Goal: Obtain resource: Obtain resource

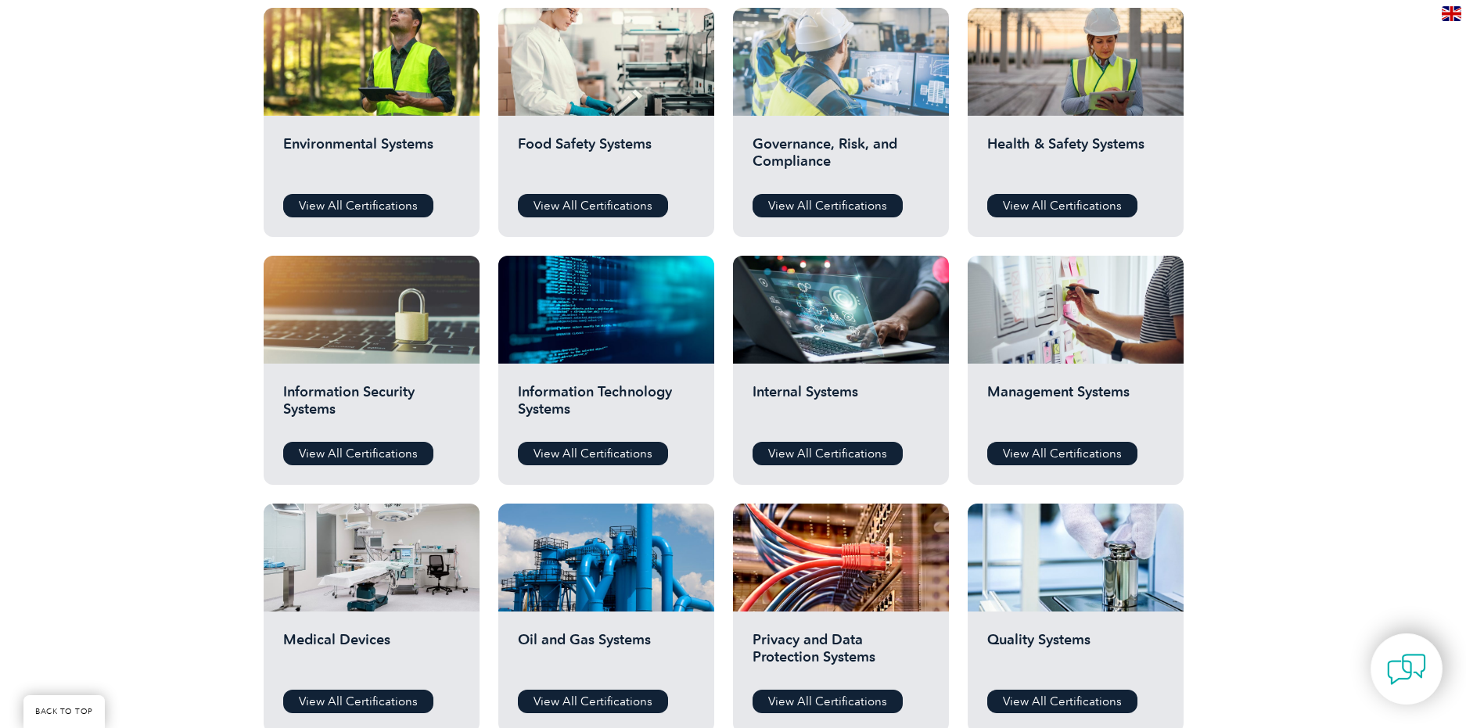
scroll to position [626, 0]
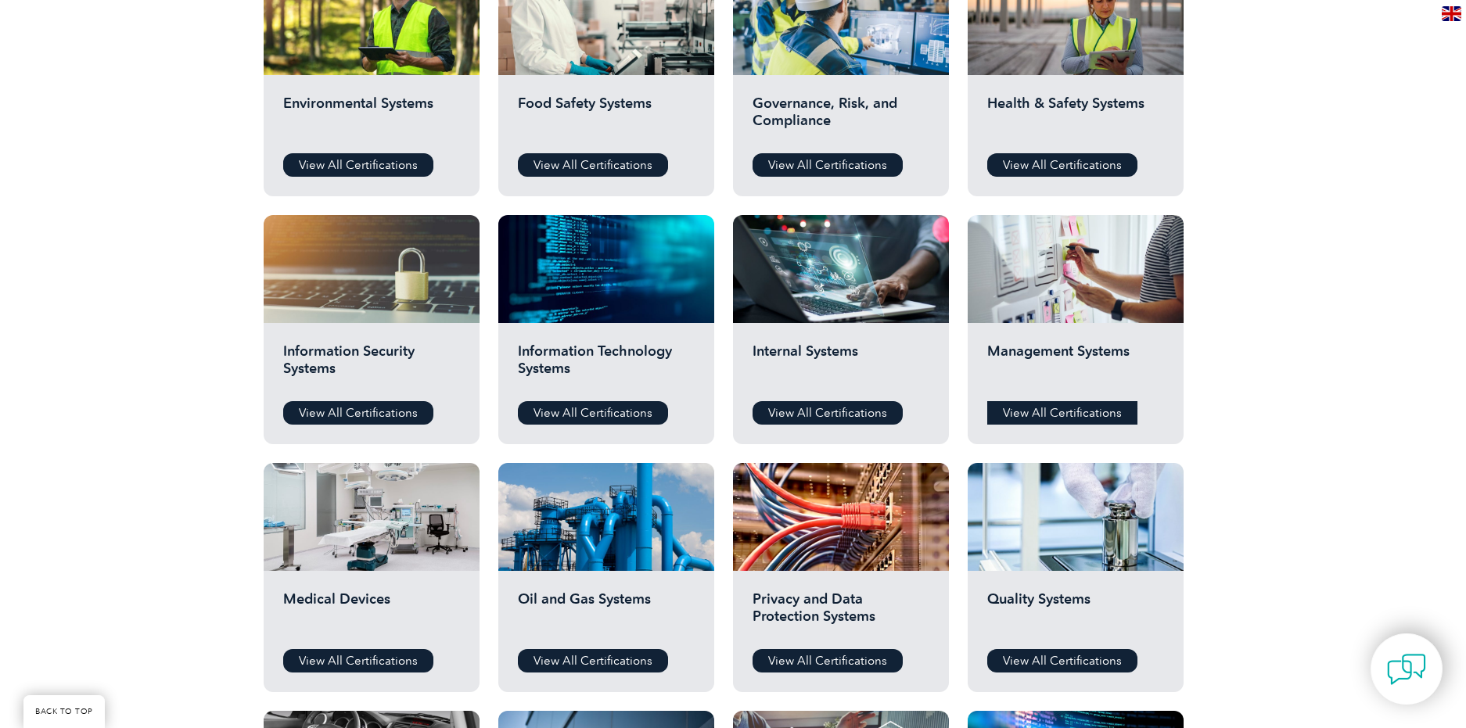
click at [1027, 412] on link "View All Certifications" at bounding box center [1062, 412] width 150 height 23
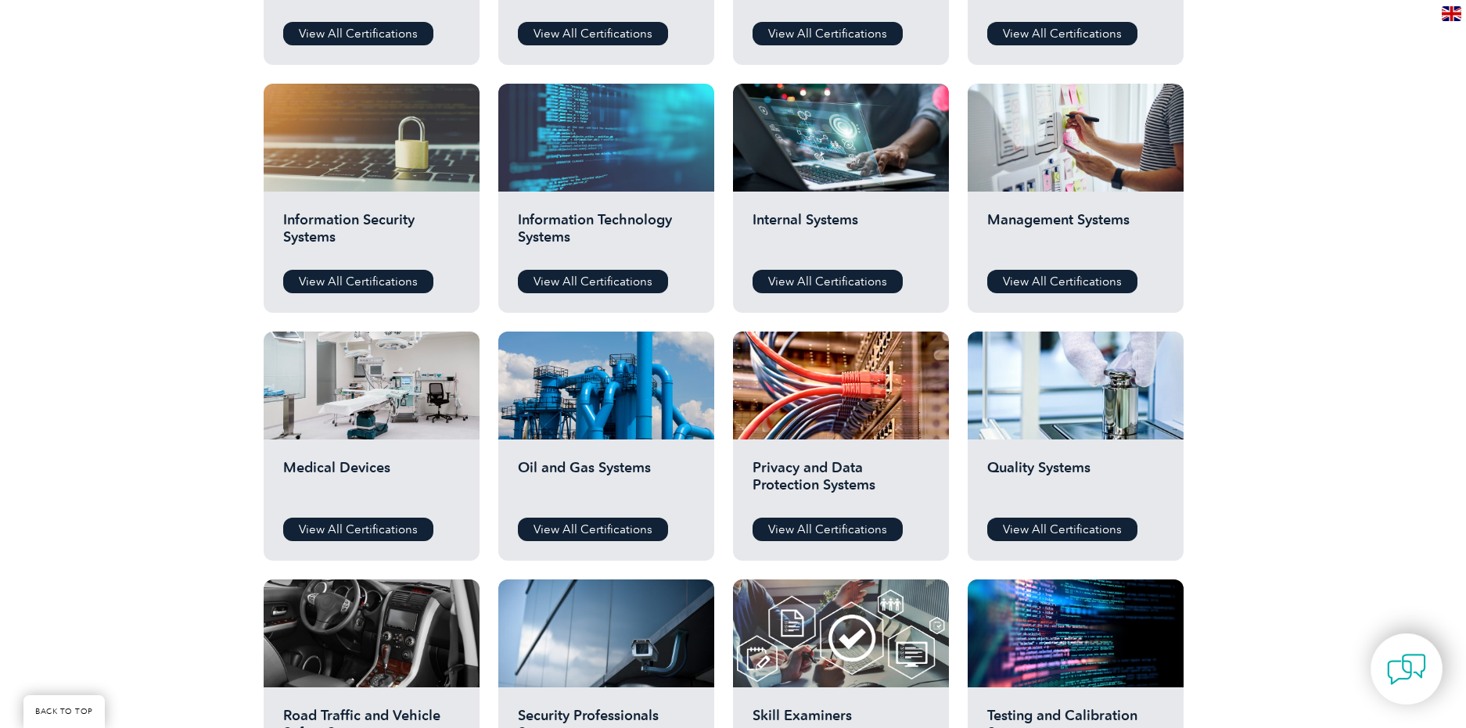
scroll to position [782, 0]
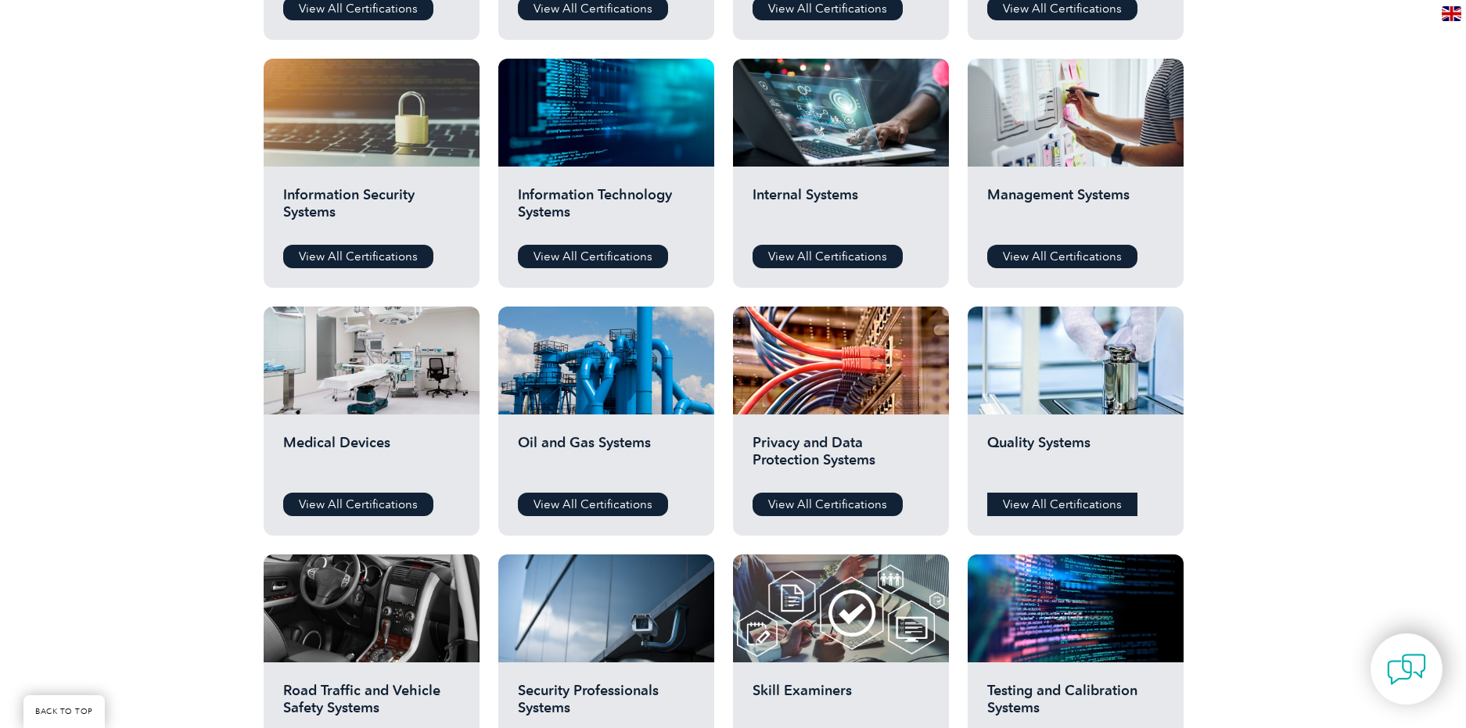
click at [1010, 507] on link "View All Certifications" at bounding box center [1062, 504] width 150 height 23
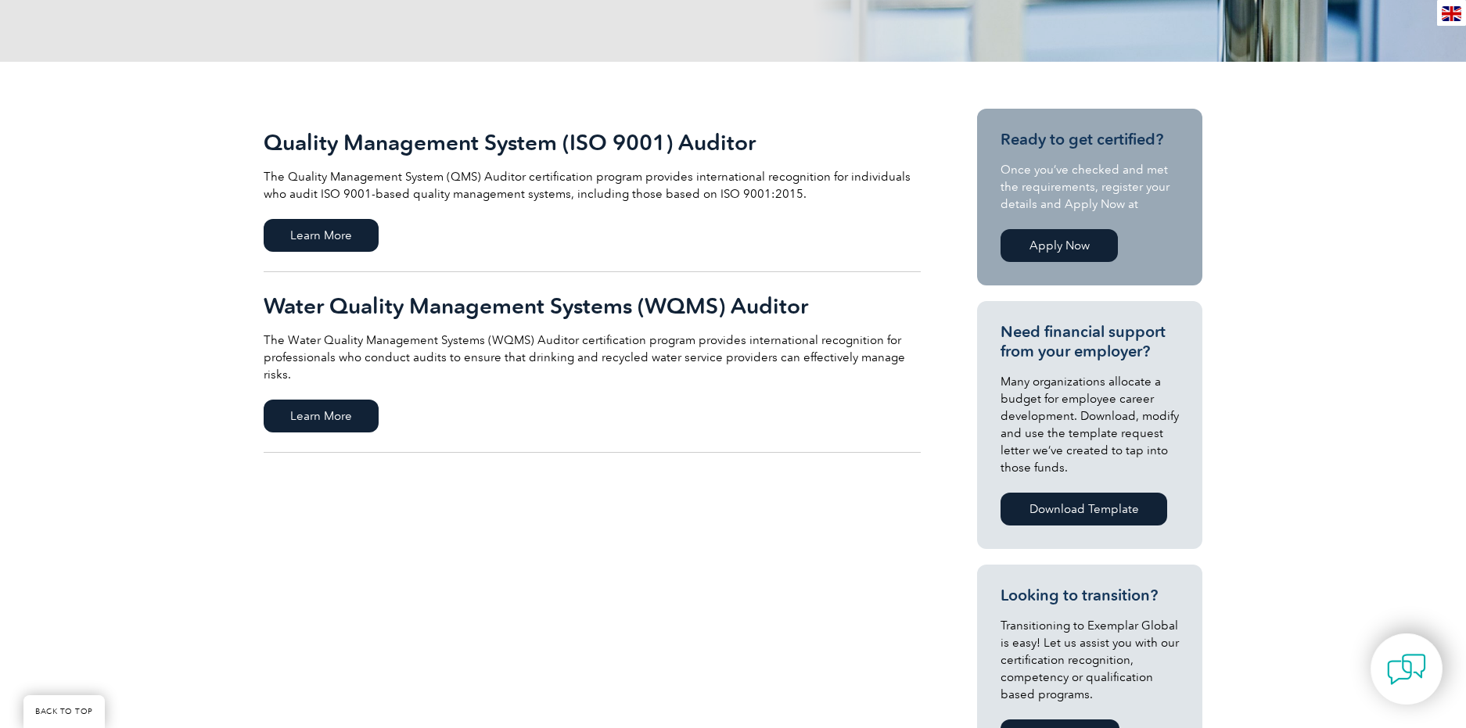
scroll to position [313, 0]
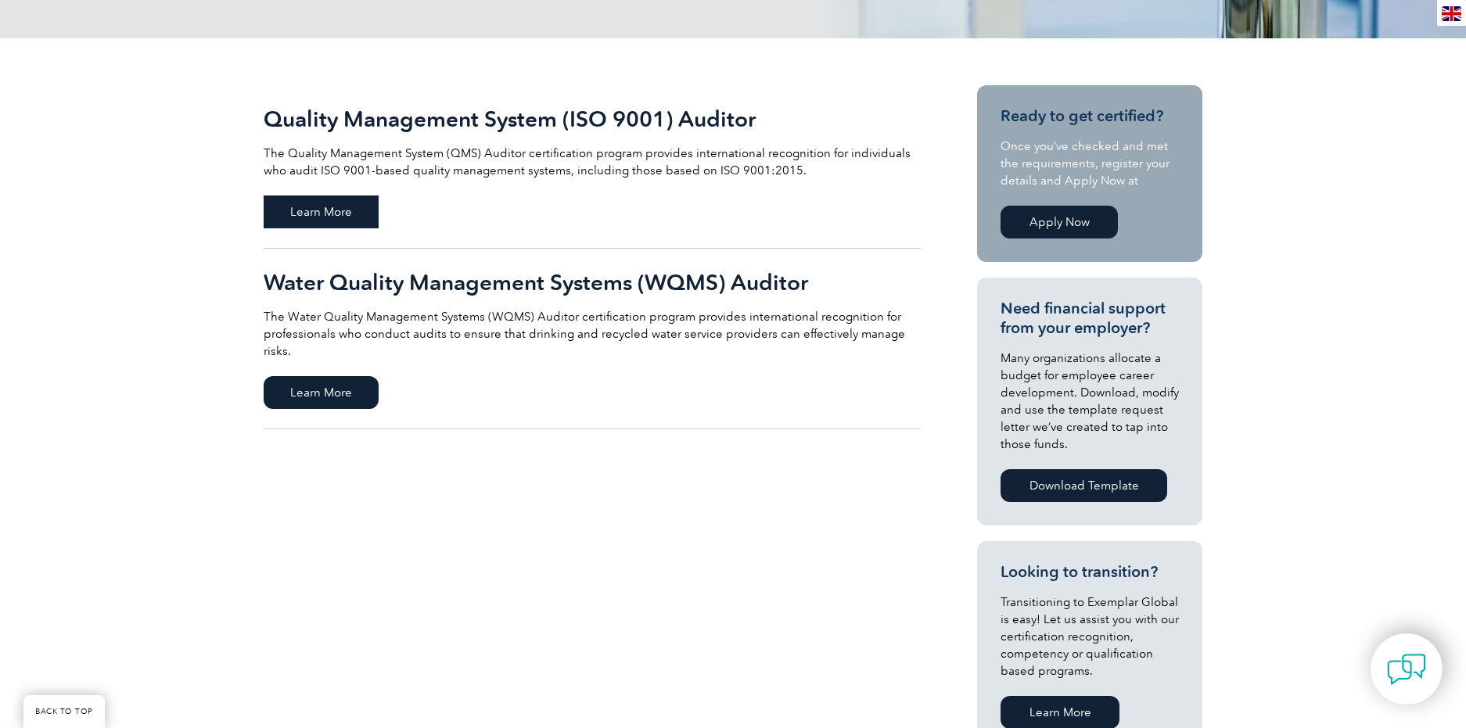
click at [317, 214] on span "Learn More" at bounding box center [321, 212] width 115 height 33
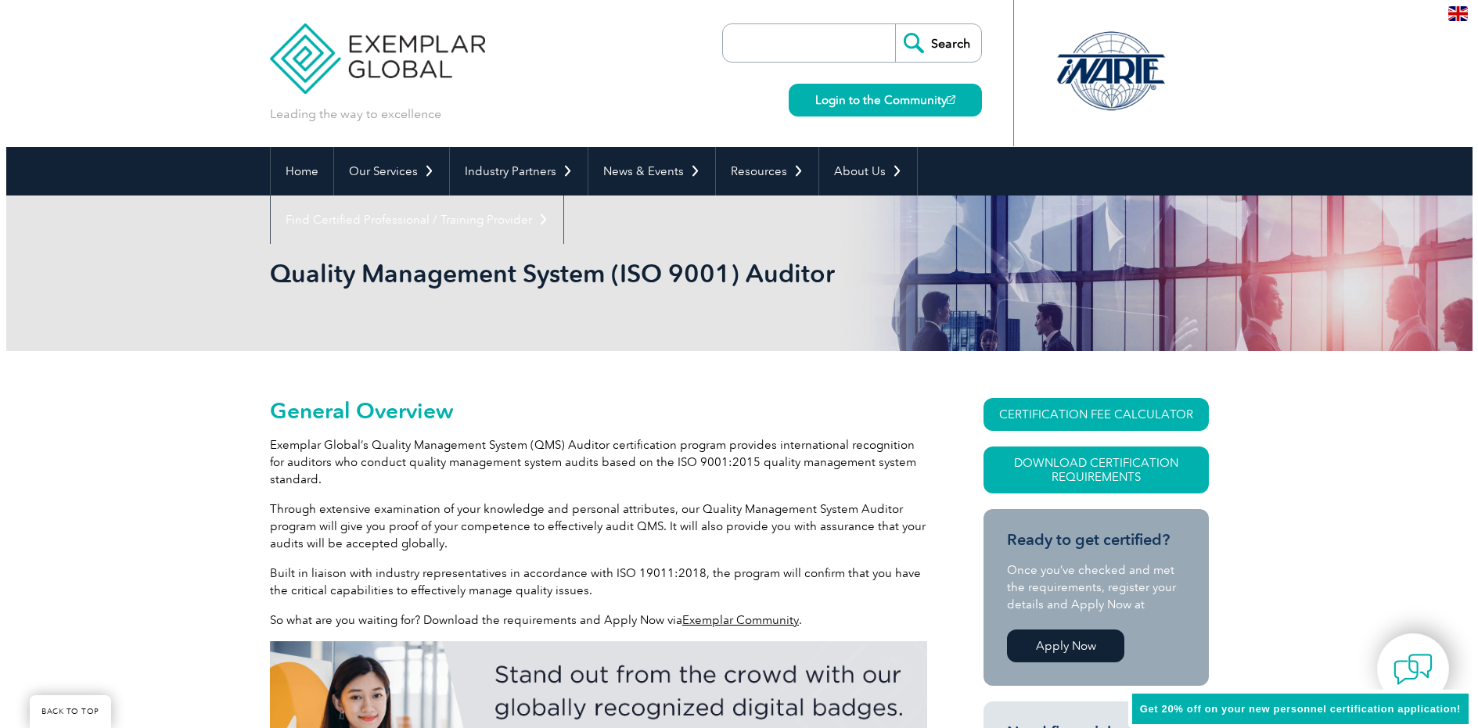
scroll to position [297, 0]
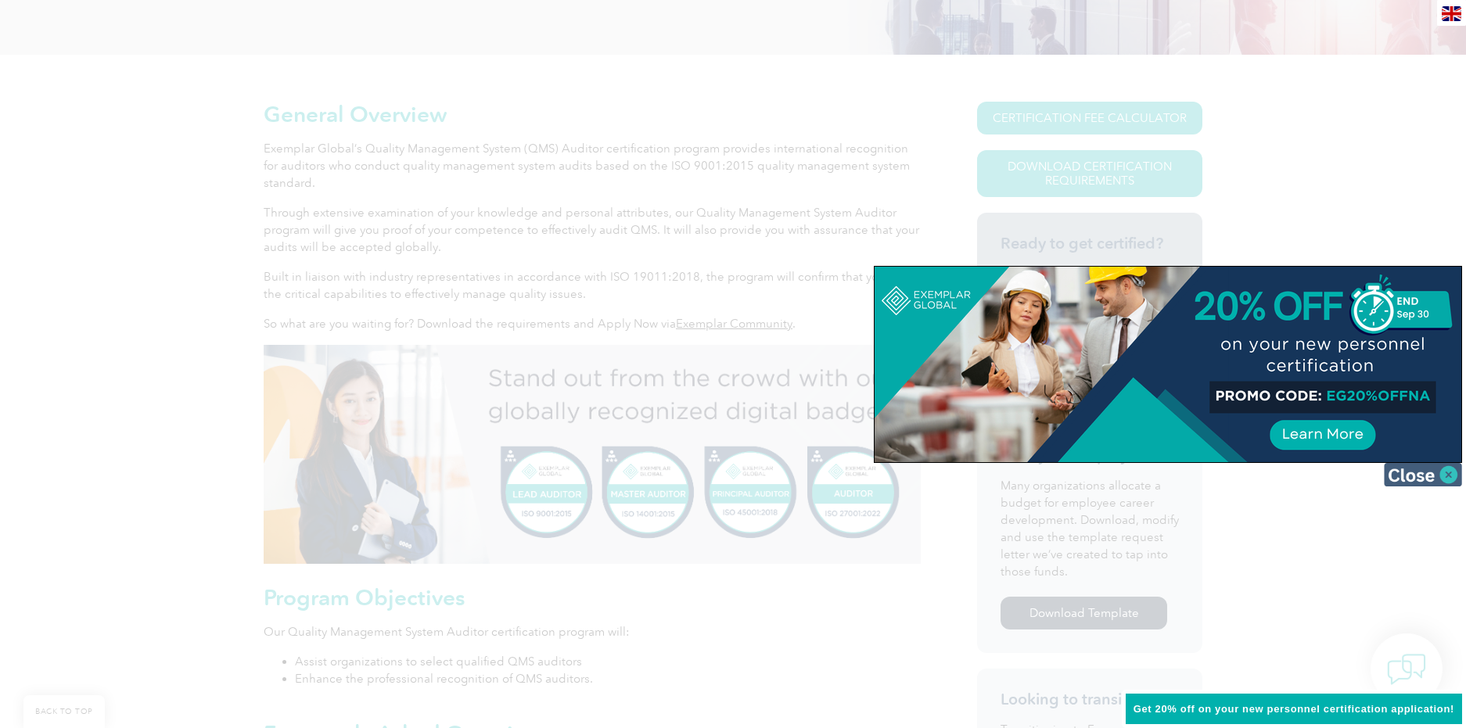
click at [1447, 473] on img at bounding box center [1423, 474] width 78 height 23
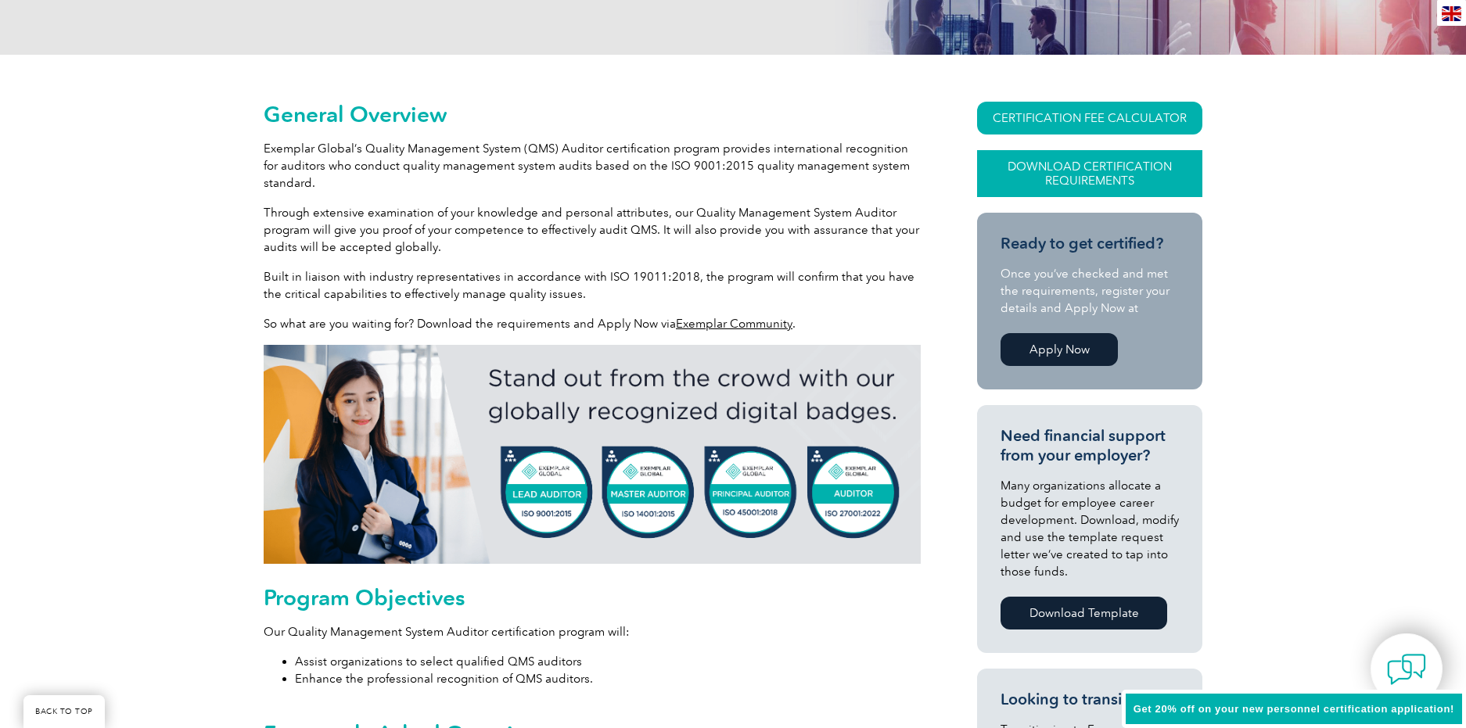
click at [1040, 167] on link "Download Certification Requirements" at bounding box center [1089, 173] width 225 height 47
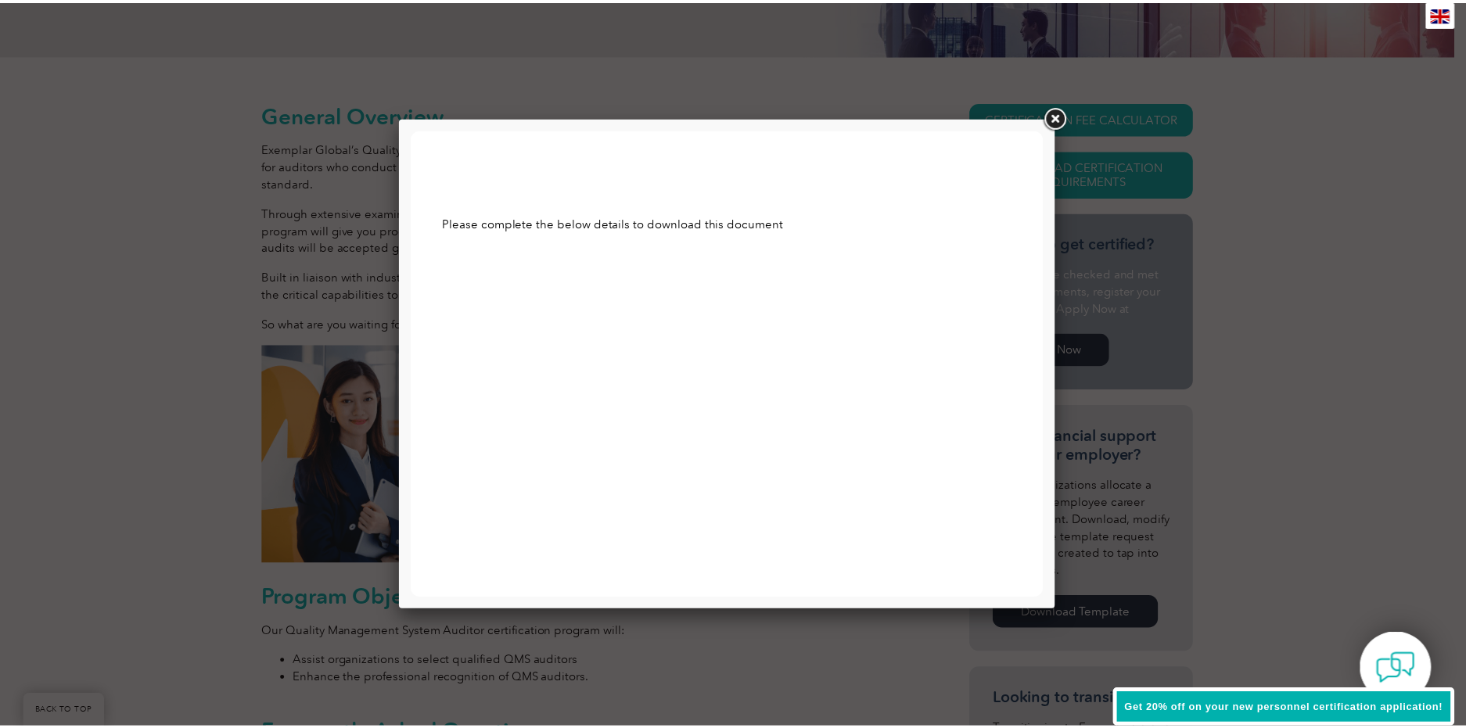
scroll to position [0, 0]
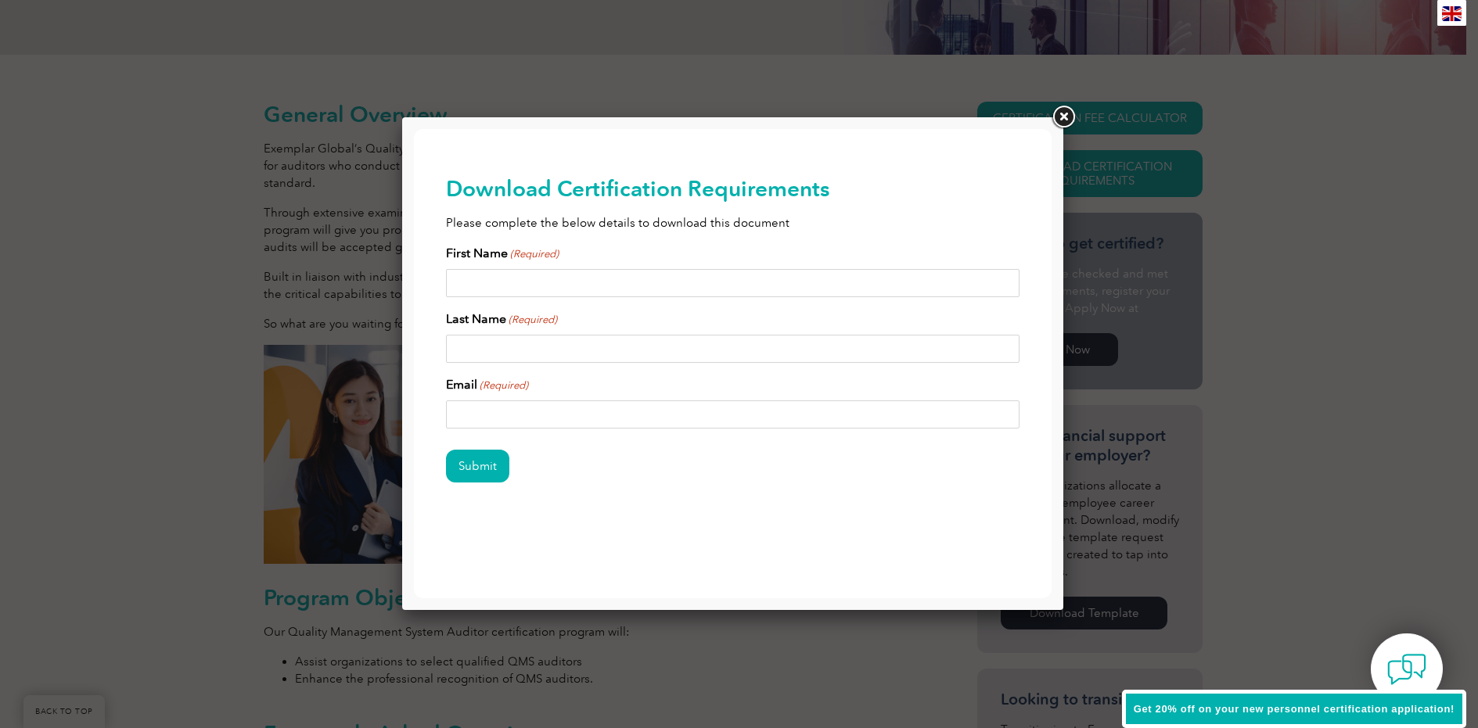
click at [1061, 114] on link at bounding box center [1063, 117] width 28 height 28
